Goal: Share content: Share content

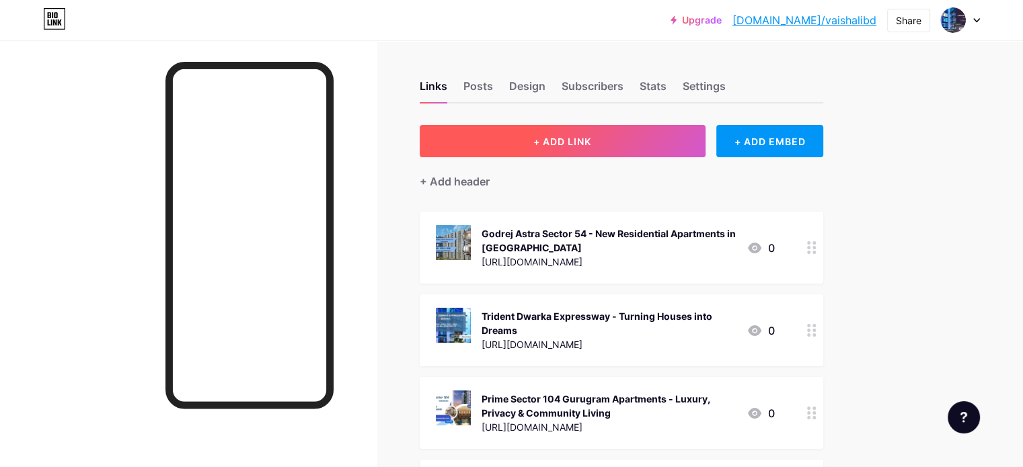
click at [591, 136] on span "+ ADD LINK" at bounding box center [562, 141] width 58 height 11
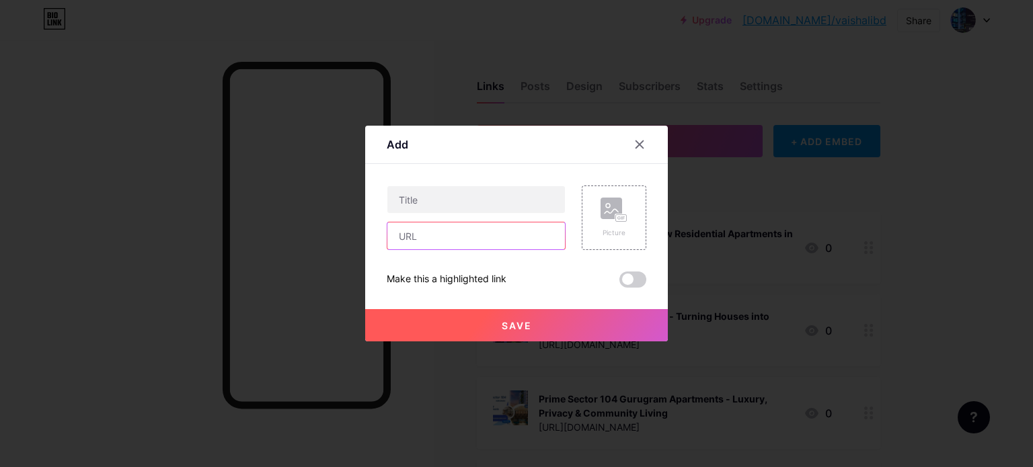
click at [453, 239] on input "text" at bounding box center [476, 236] width 178 height 27
paste input "[URL][PERSON_NAME][DOMAIN_NAME][PERSON_NAME]"
type input "[URL][PERSON_NAME][DOMAIN_NAME][PERSON_NAME]"
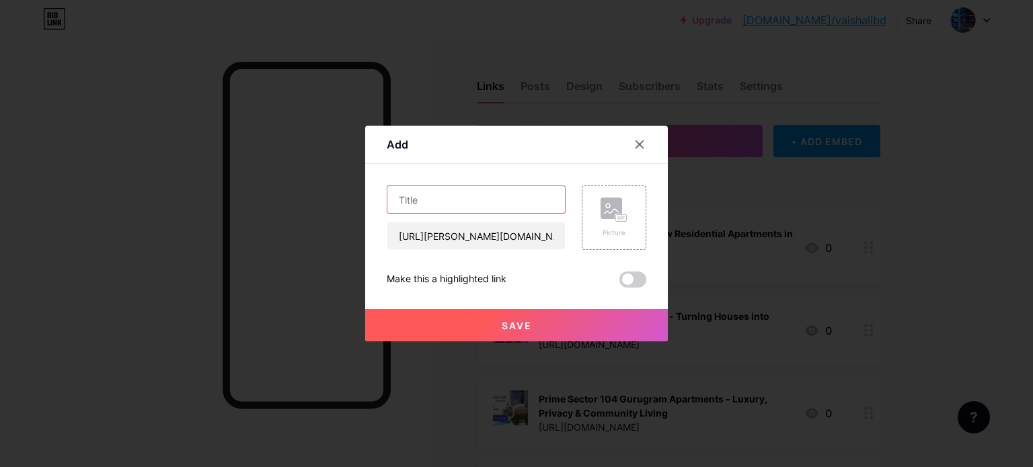
click at [439, 200] on input "text" at bounding box center [476, 199] width 178 height 27
paste input "[PERSON_NAME] [GEOGRAPHIC_DATA] - Upcoming Premium Apartments In [GEOGRAPHIC_DA…"
type input "[PERSON_NAME] [GEOGRAPHIC_DATA] - Upcoming Premium Apartments In [GEOGRAPHIC_DA…"
click at [527, 326] on span "Save" at bounding box center [517, 325] width 30 height 11
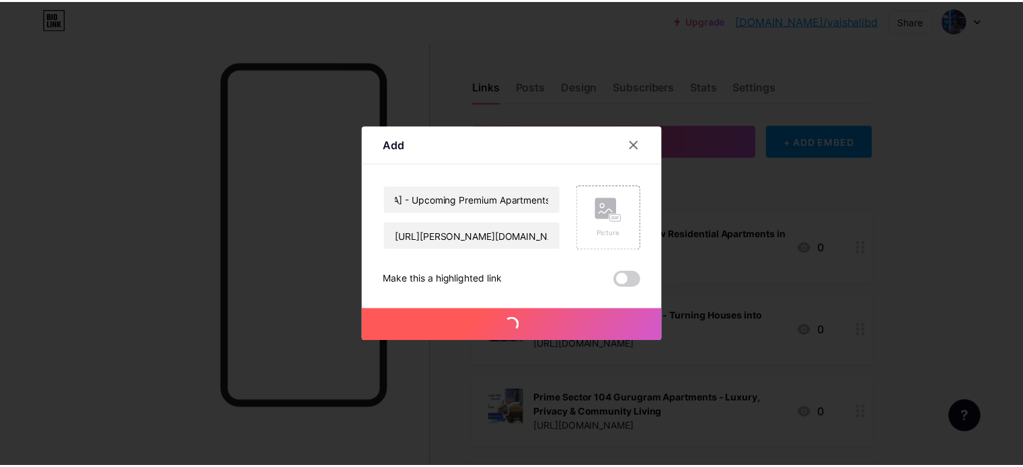
scroll to position [0, 0]
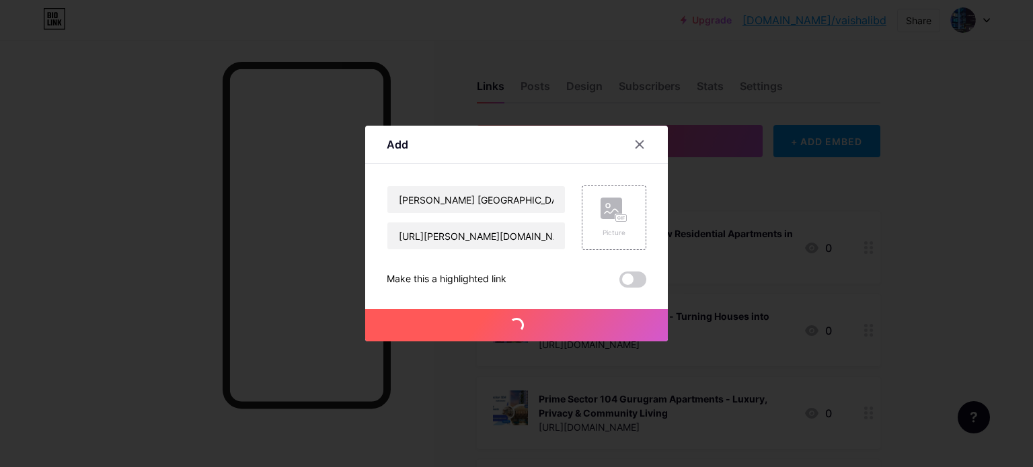
click at [612, 219] on div "Godrej Astra Sector 54 - New Residential Apartments in [GEOGRAPHIC_DATA] [URL][…" at bounding box center [679, 248] width 404 height 72
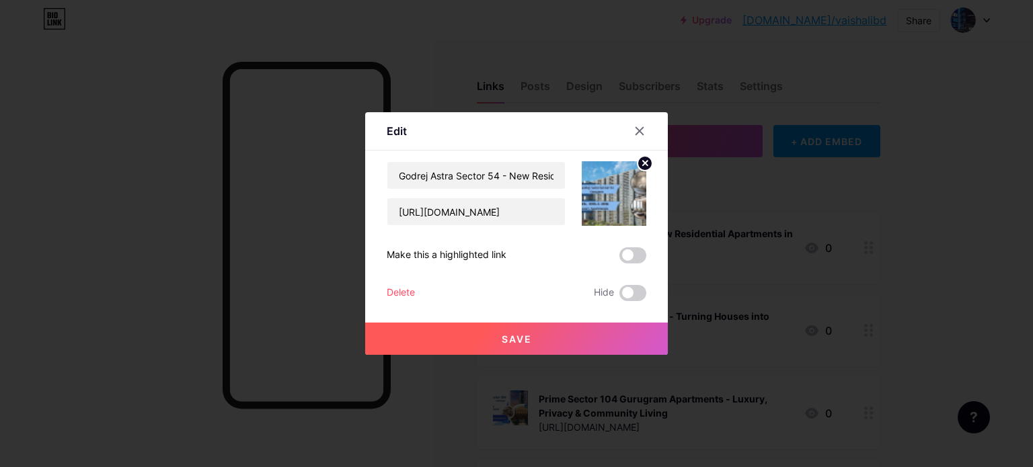
click at [498, 342] on button "Save" at bounding box center [516, 339] width 303 height 32
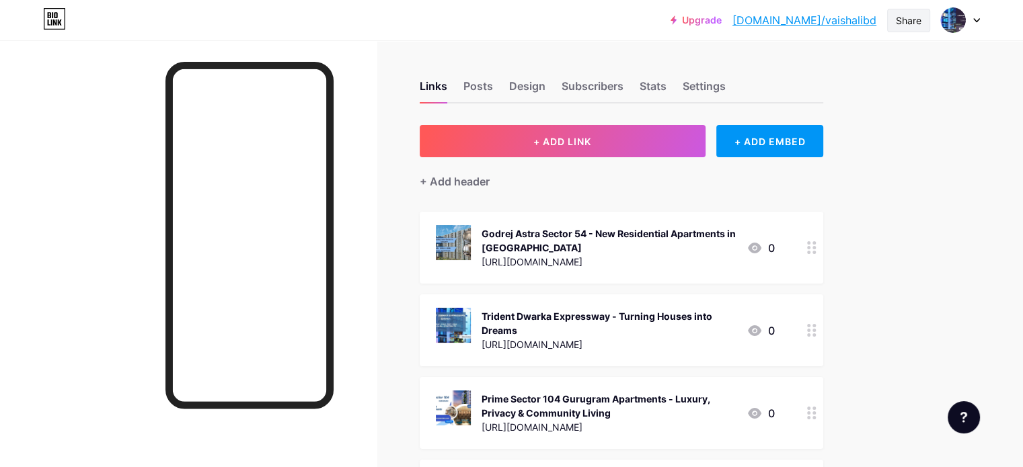
click at [891, 30] on div "Share" at bounding box center [908, 21] width 43 height 24
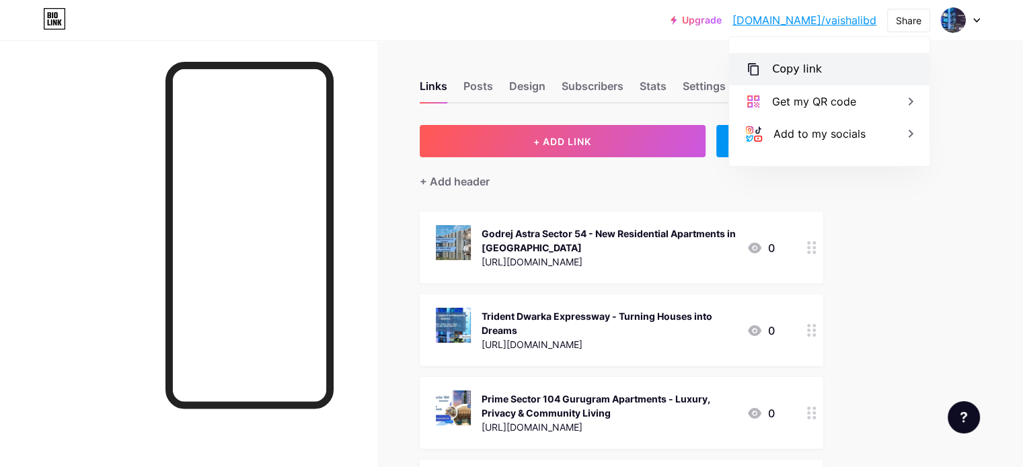
click at [804, 66] on div "Copy link" at bounding box center [797, 69] width 50 height 16
click at [759, 70] on icon at bounding box center [753, 69] width 16 height 16
click at [748, 70] on icon at bounding box center [753, 69] width 11 height 12
